Goal: Register for event/course

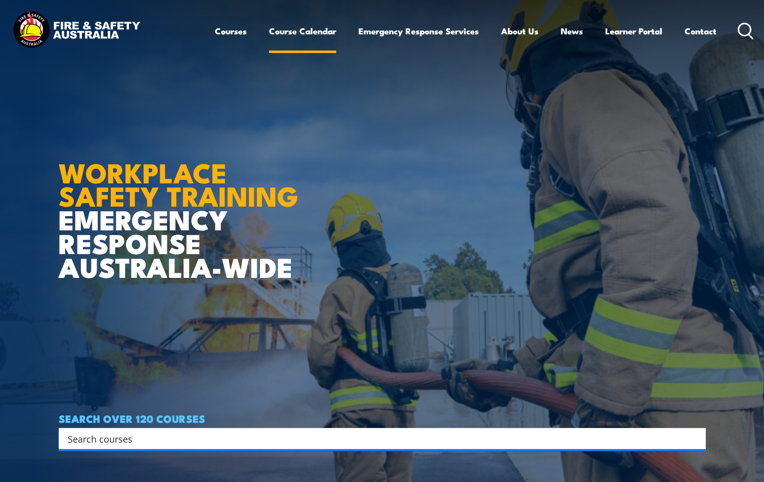
click at [313, 32] on link "Course Calendar" at bounding box center [302, 31] width 67 height 27
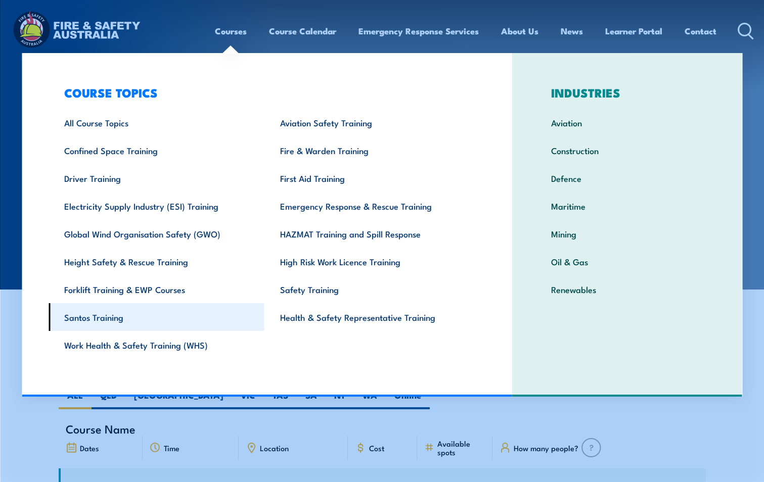
click at [100, 317] on link "Santos Training" at bounding box center [157, 317] width 216 height 28
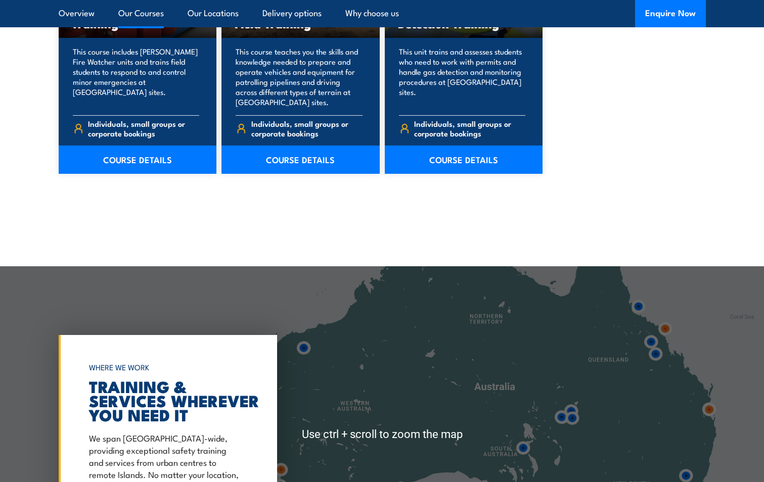
scroll to position [809, 0]
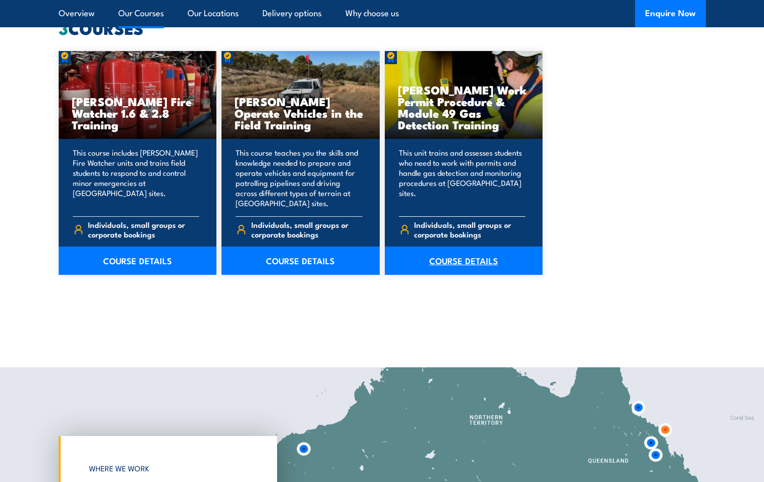
click at [457, 261] on link "COURSE DETAILS" at bounding box center [464, 261] width 158 height 28
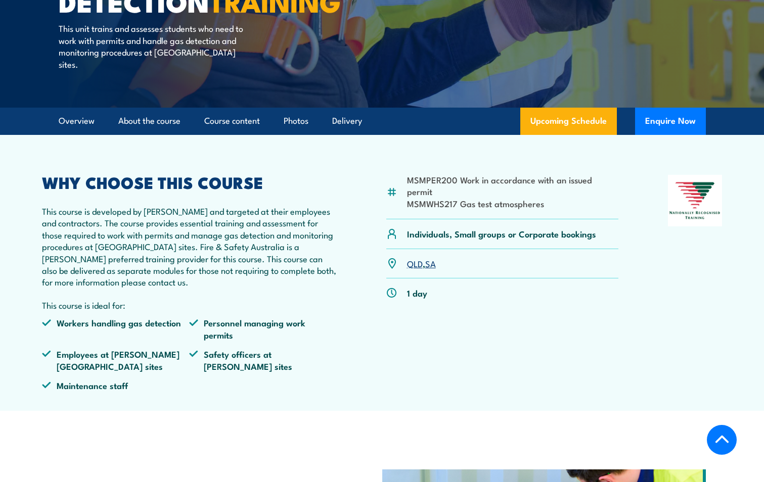
scroll to position [202, 0]
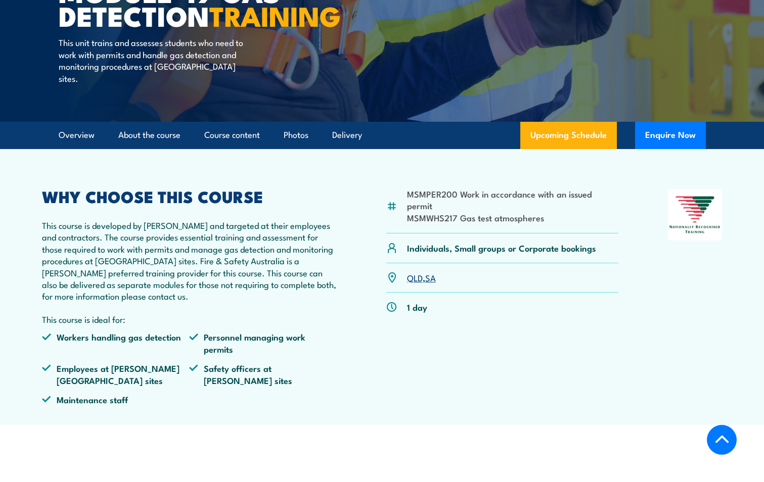
click at [418, 279] on link "QLD" at bounding box center [415, 278] width 16 height 12
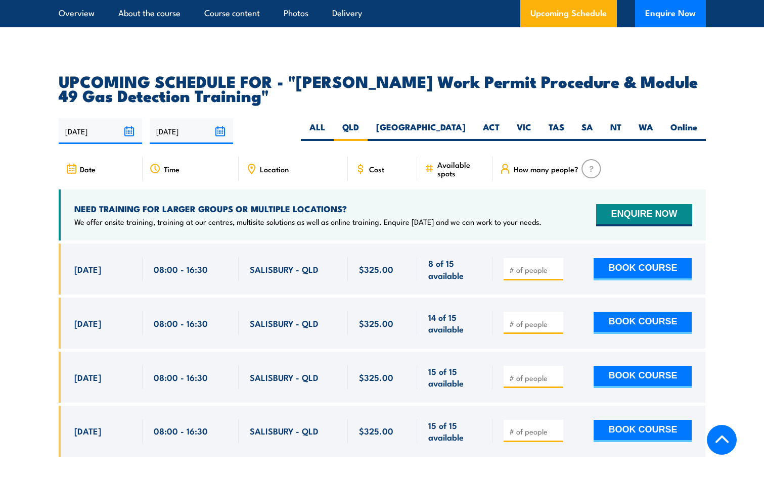
scroll to position [1669, 0]
